Goal: Find specific page/section: Find specific page/section

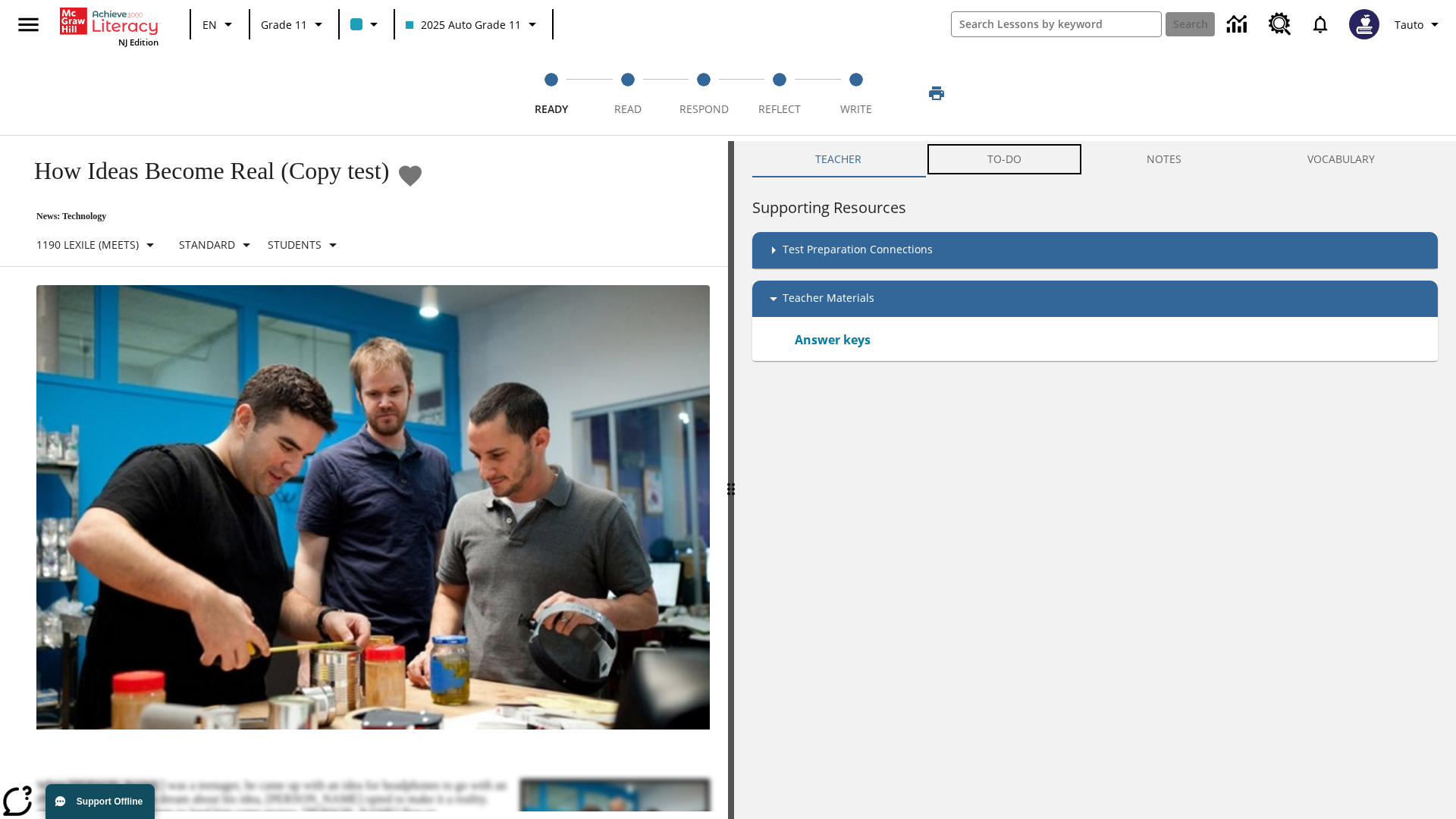
click at [1004, 159] on button "TO-DO" at bounding box center [1003, 159] width 160 height 37
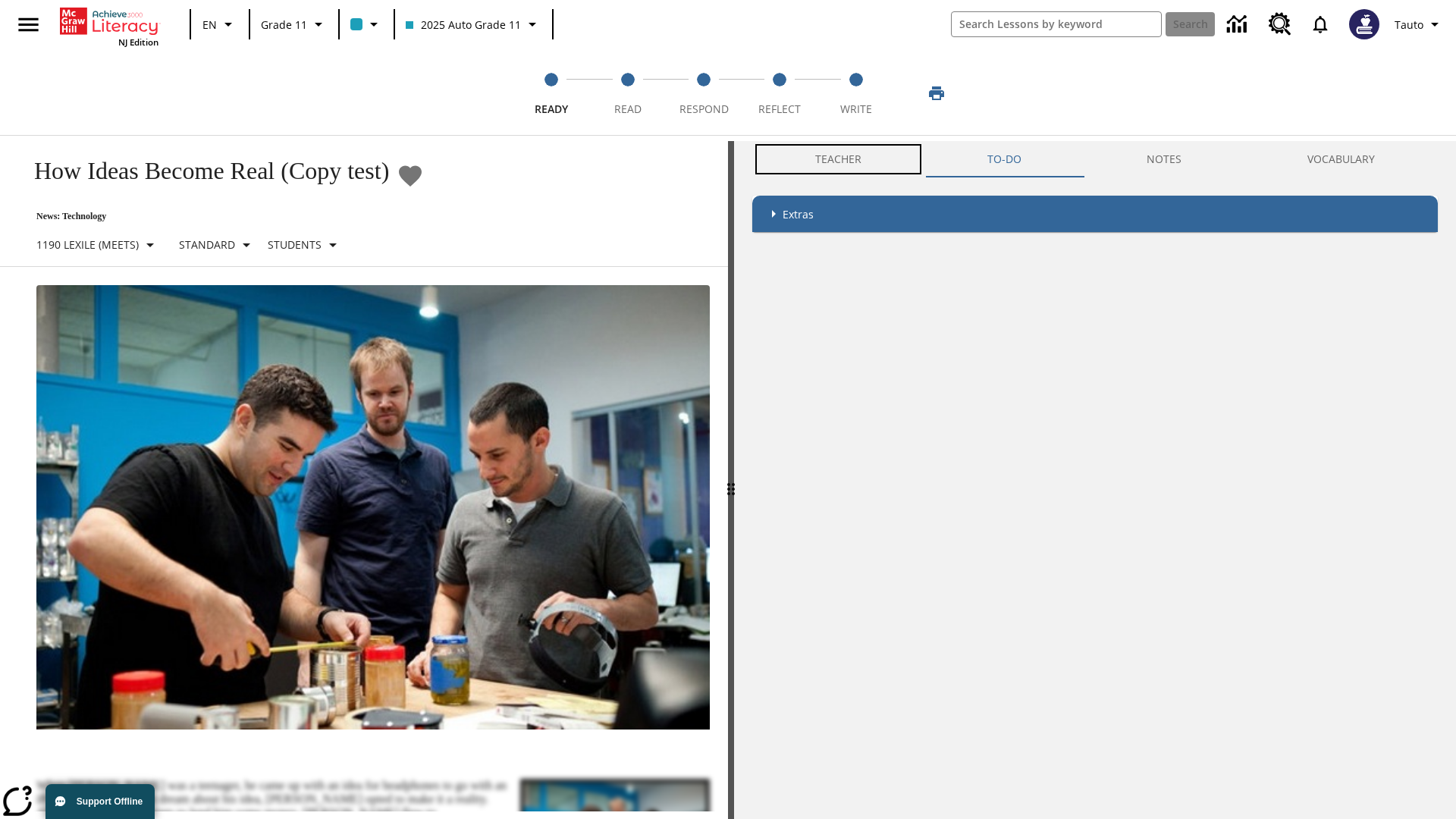
click at [839, 159] on button "Teacher" at bounding box center [838, 159] width 172 height 37
